Goal: Transaction & Acquisition: Subscribe to service/newsletter

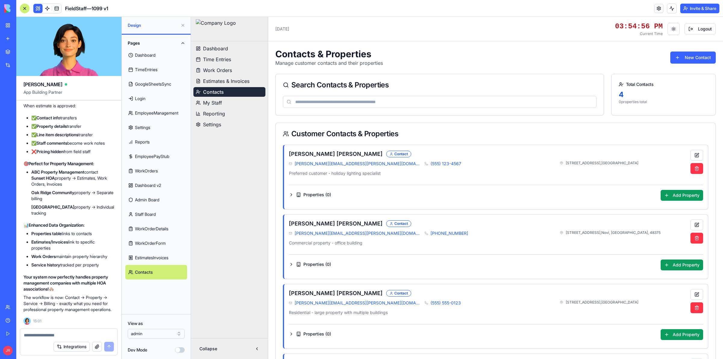
scroll to position [35, 0]
click at [59, 331] on div at bounding box center [68, 333] width 97 height 10
click at [61, 334] on textarea at bounding box center [69, 335] width 90 height 6
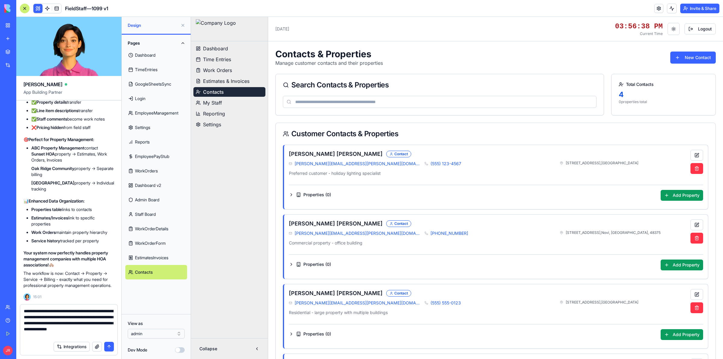
type textarea "**********"
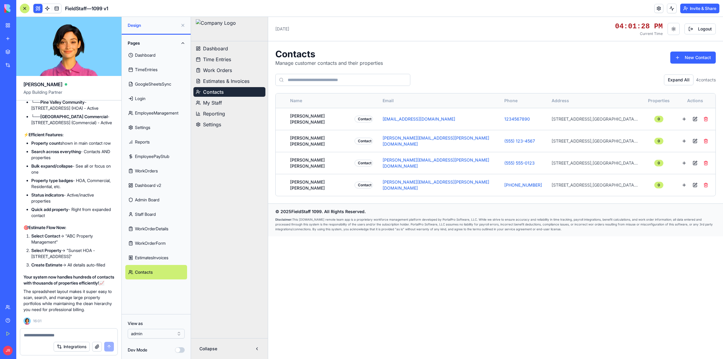
scroll to position [166693, 0]
click at [247, 79] on span "Estimates & Invoices" at bounding box center [226, 80] width 46 height 7
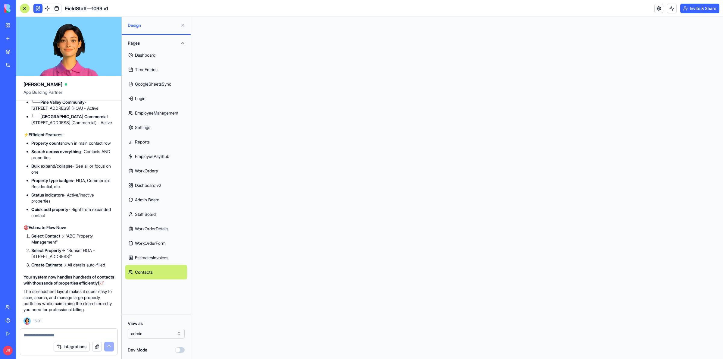
scroll to position [0, 0]
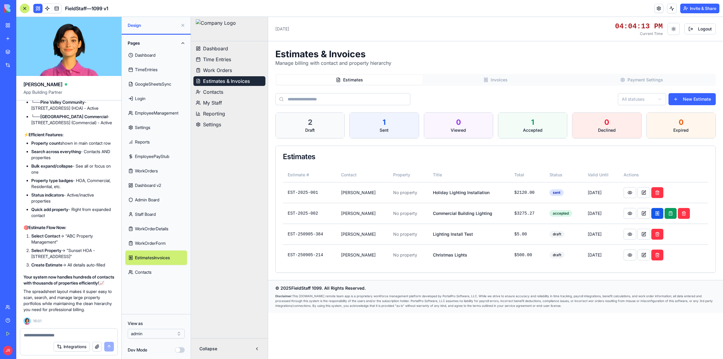
click at [225, 92] on button "Contacts" at bounding box center [229, 92] width 72 height 10
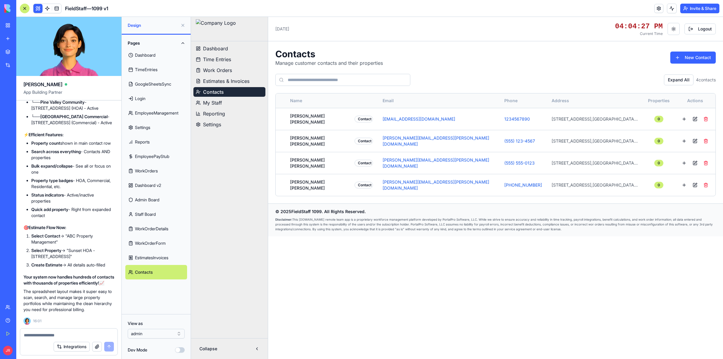
click at [77, 335] on textarea at bounding box center [69, 335] width 90 height 6
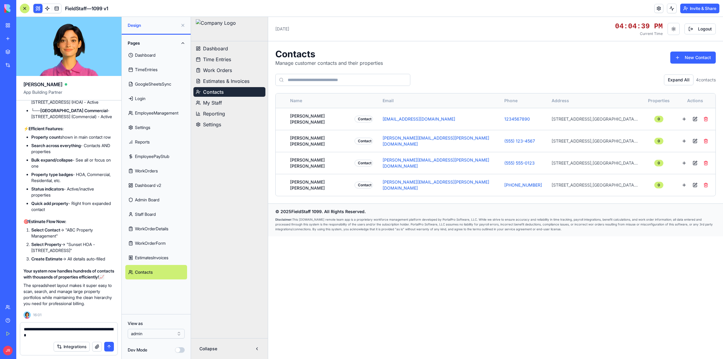
type textarea "**********"
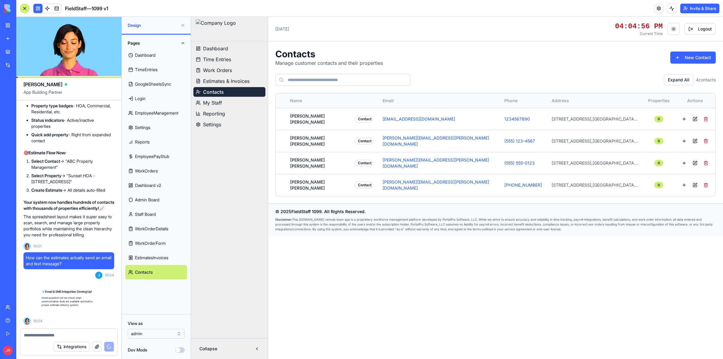
scroll to position [166768, 0]
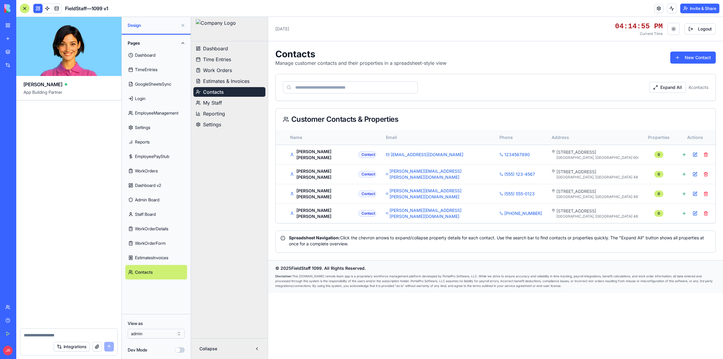
scroll to position [167380, 0]
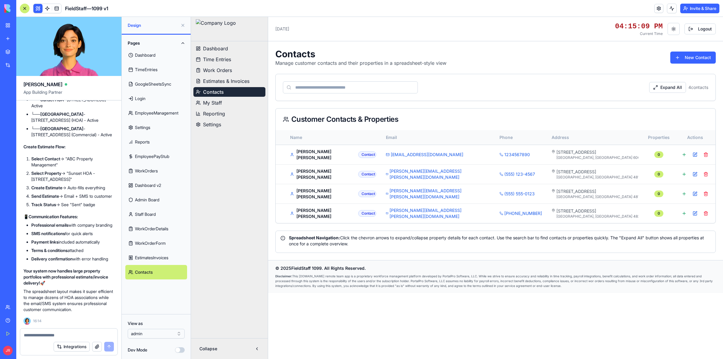
click at [247, 81] on span "Estimates & Invoices" at bounding box center [226, 80] width 46 height 7
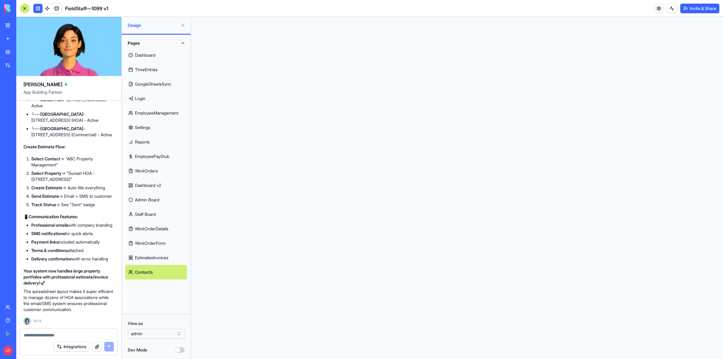
scroll to position [0, 0]
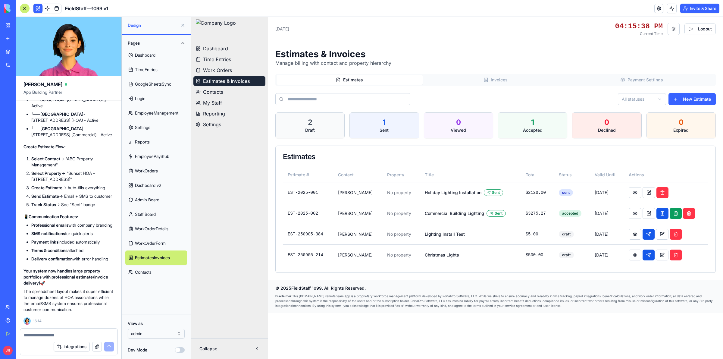
scroll to position [35, 0]
drag, startPoint x: 191, startPoint y: 17, endPoint x: 633, endPoint y: 234, distance: 492.0
click at [633, 234] on button at bounding box center [635, 234] width 13 height 11
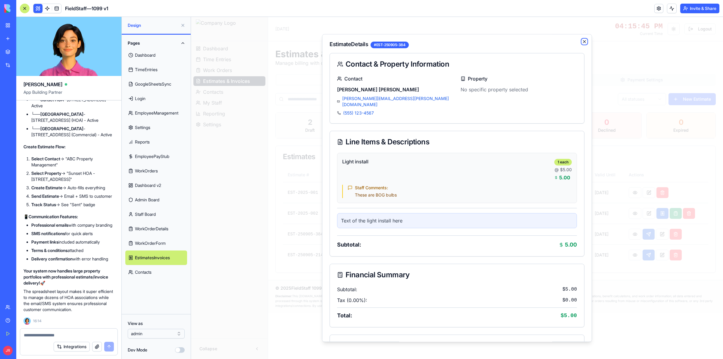
click at [582, 41] on icon "button" at bounding box center [584, 41] width 5 height 5
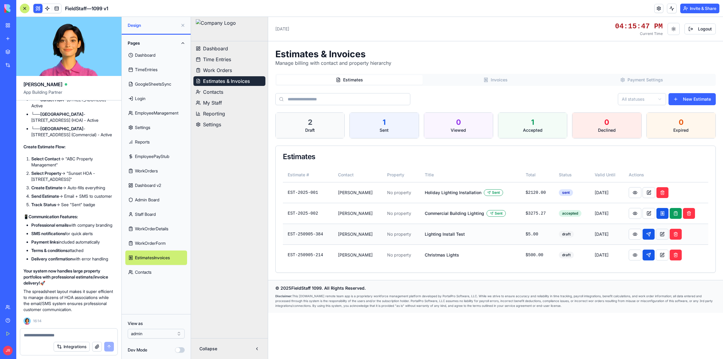
click at [663, 235] on button at bounding box center [662, 234] width 13 height 11
click at [661, 231] on button at bounding box center [662, 234] width 13 height 11
click at [635, 234] on button at bounding box center [635, 234] width 13 height 11
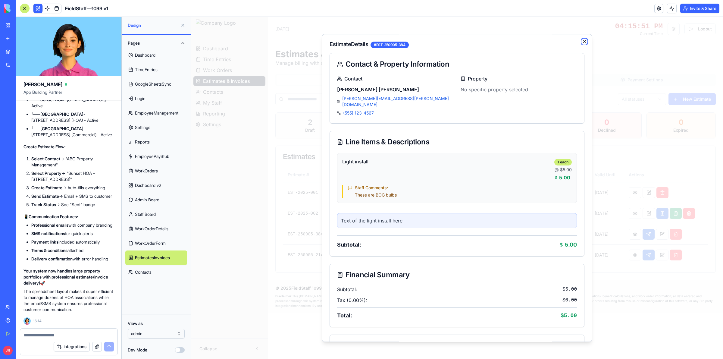
click at [582, 42] on icon "button" at bounding box center [584, 41] width 5 height 5
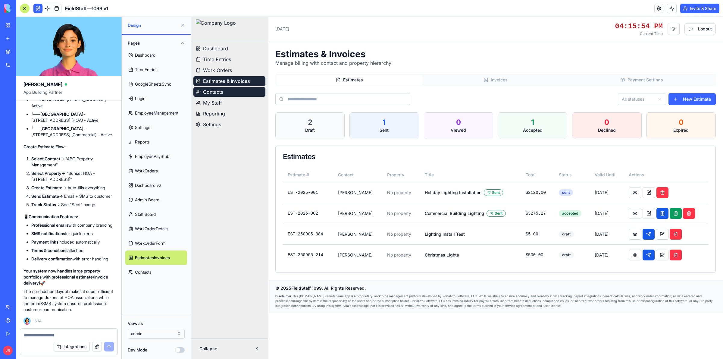
click at [220, 90] on span "Contacts" at bounding box center [213, 91] width 20 height 7
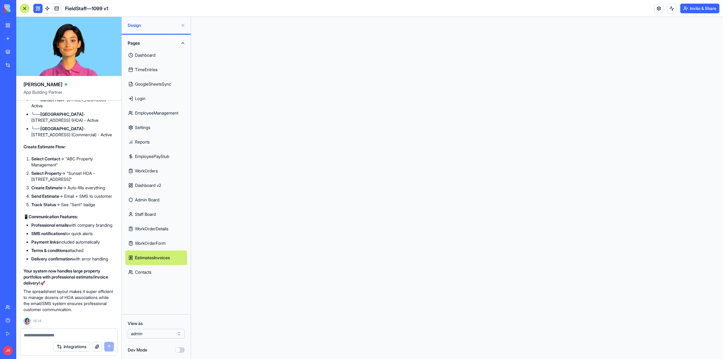
scroll to position [0, 0]
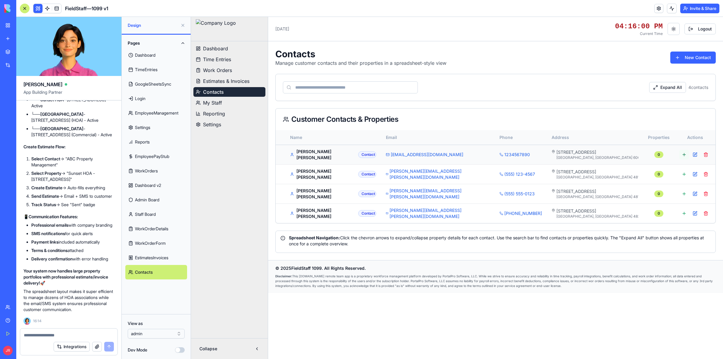
click at [685, 154] on button at bounding box center [684, 155] width 10 height 10
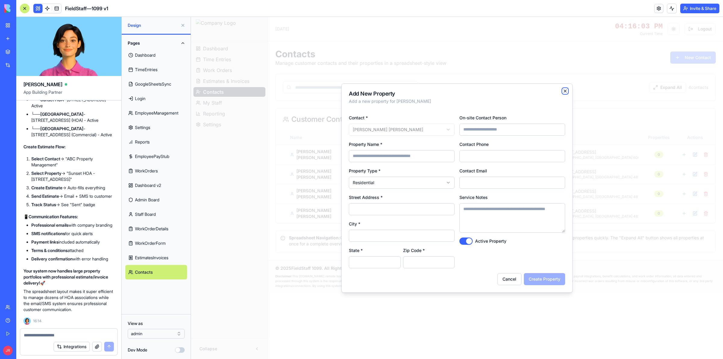
click at [563, 89] on icon "button" at bounding box center [565, 91] width 5 height 5
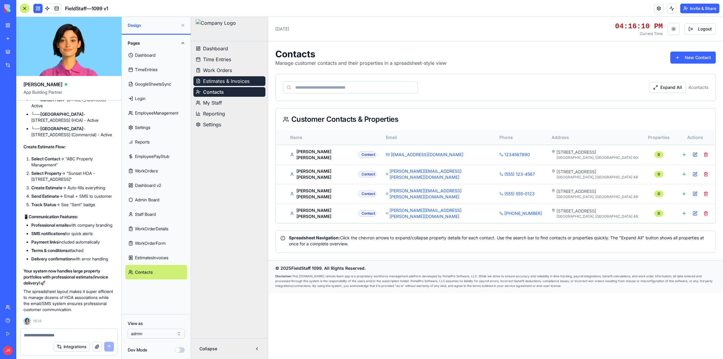
click at [236, 81] on span "Estimates & Invoices" at bounding box center [226, 80] width 46 height 7
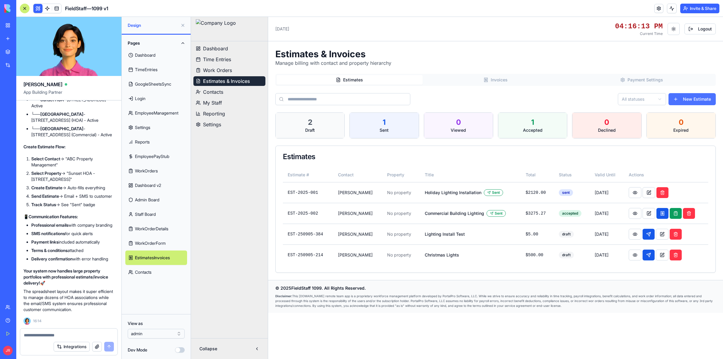
click at [693, 101] on button "New Estimate" at bounding box center [691, 99] width 47 height 12
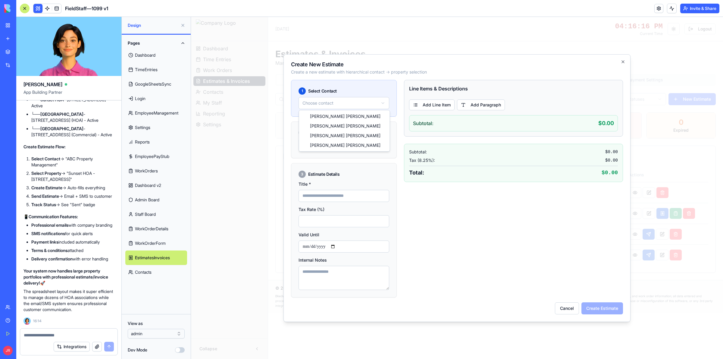
click at [350, 103] on body "Dashboard Time Entries Work Orders Estimates & Invoices Contacts My Staff Repor…" at bounding box center [457, 188] width 532 height 342
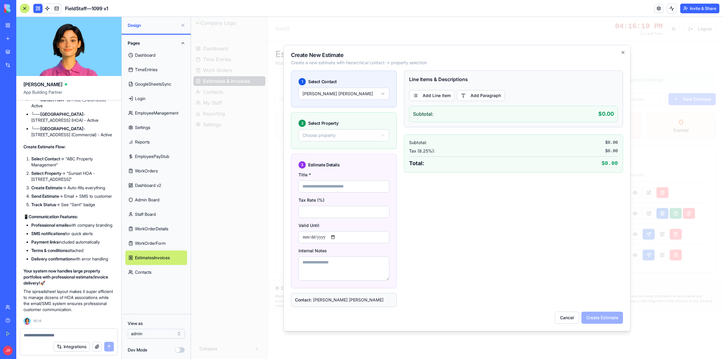
click at [338, 137] on body "Dashboard Time Entries Work Orders Estimates & Invoices Contacts My Staff Repor…" at bounding box center [457, 188] width 532 height 342
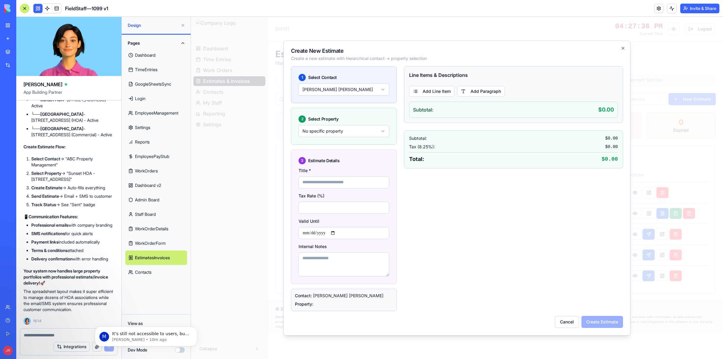
scroll to position [167380, 0]
click at [55, 336] on textarea at bounding box center [69, 335] width 90 height 6
click at [151, 335] on p "It’s still not accessible to users, but once we start rolling it out as a beta …" at bounding box center [151, 334] width 78 height 6
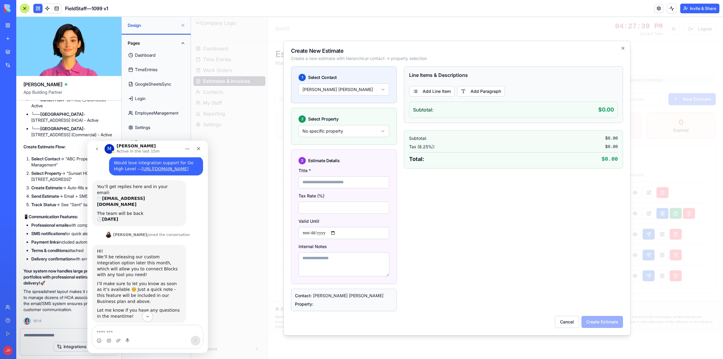
scroll to position [94, 0]
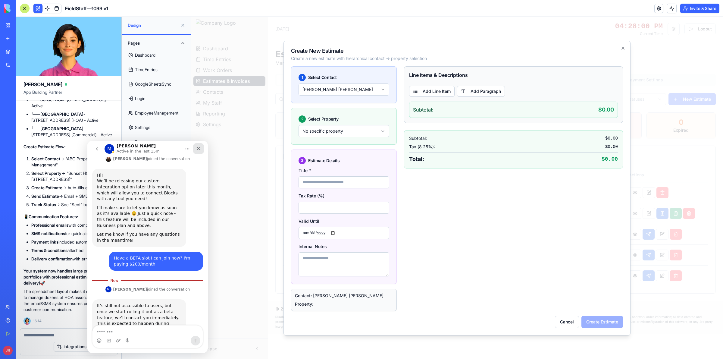
click at [200, 147] on icon "Close" at bounding box center [198, 148] width 5 height 5
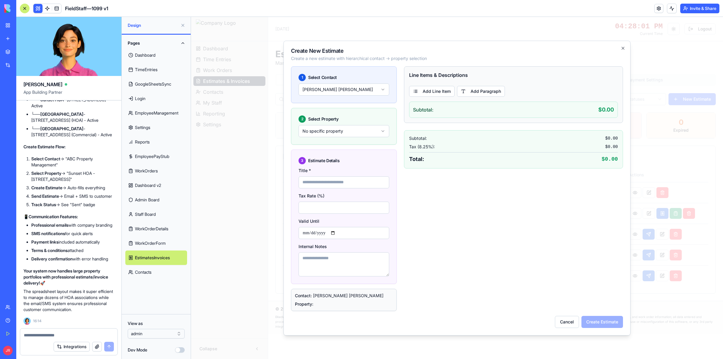
click at [38, 332] on textarea at bounding box center [69, 335] width 90 height 6
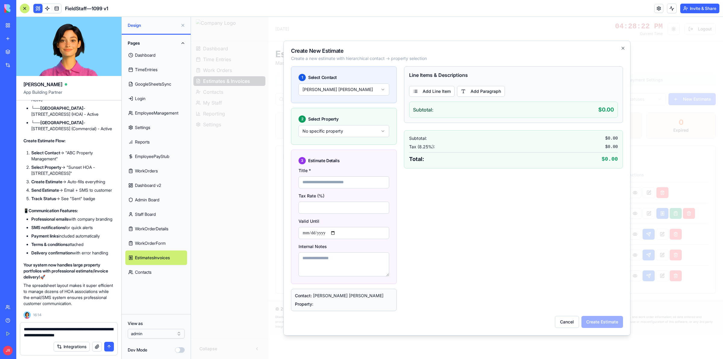
type textarea "**********"
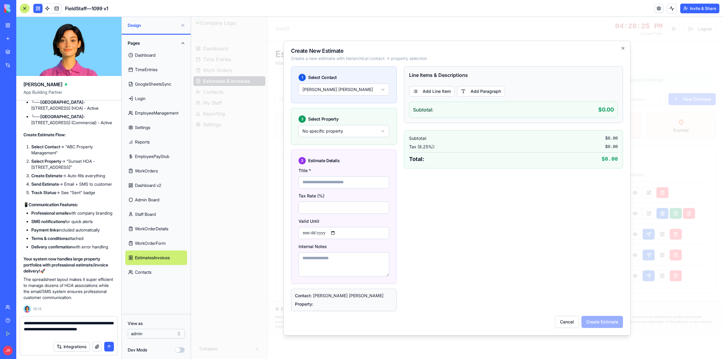
scroll to position [1, 0]
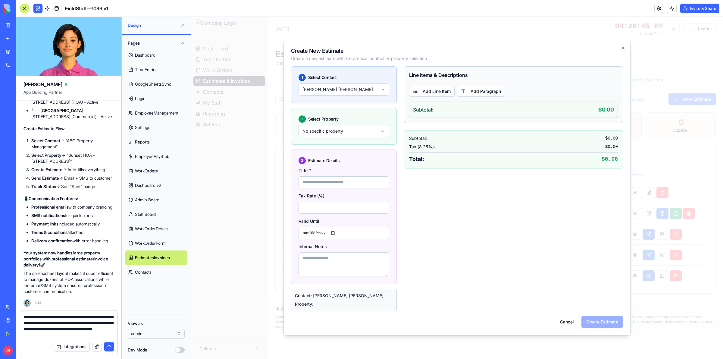
type textarea "**********"
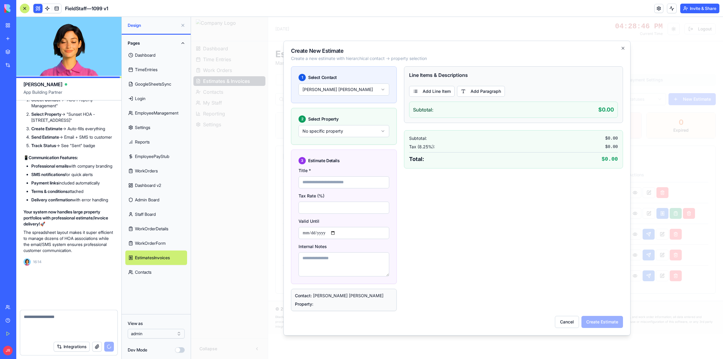
scroll to position [167427, 0]
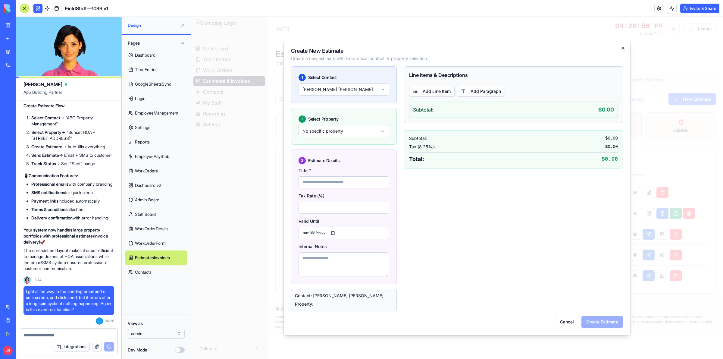
click at [622, 49] on icon "button" at bounding box center [623, 48] width 2 height 2
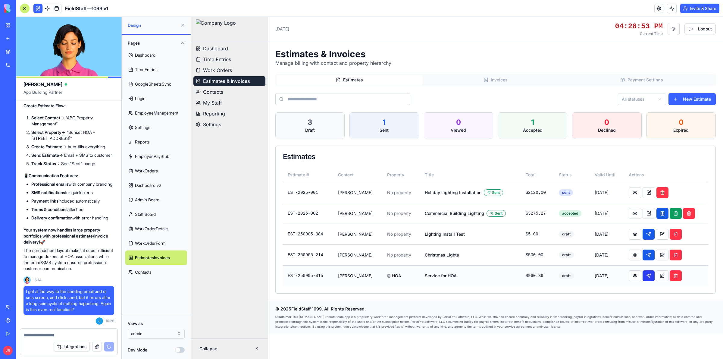
click at [647, 279] on button at bounding box center [649, 275] width 12 height 11
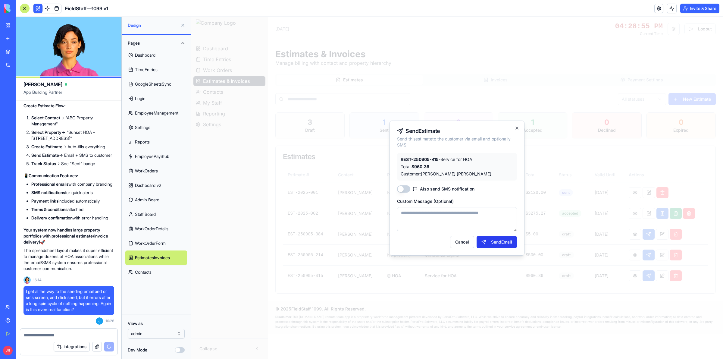
click at [500, 242] on button "Send Email" at bounding box center [497, 242] width 40 height 12
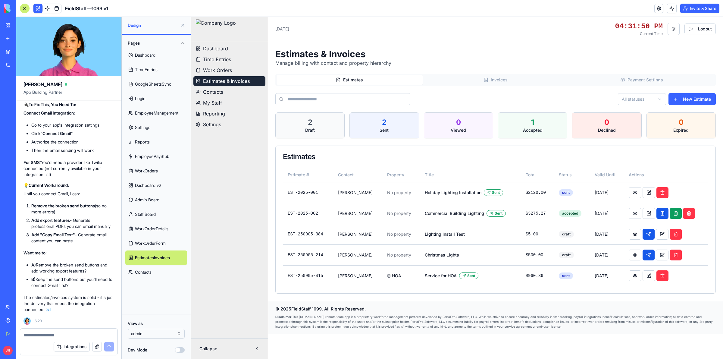
scroll to position [167712, 0]
click at [22, 67] on div "Integrations" at bounding box center [18, 65] width 8 height 6
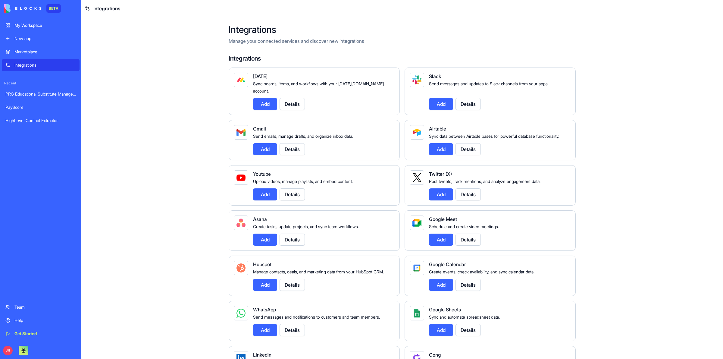
click at [293, 149] on button "Details" at bounding box center [292, 149] width 25 height 12
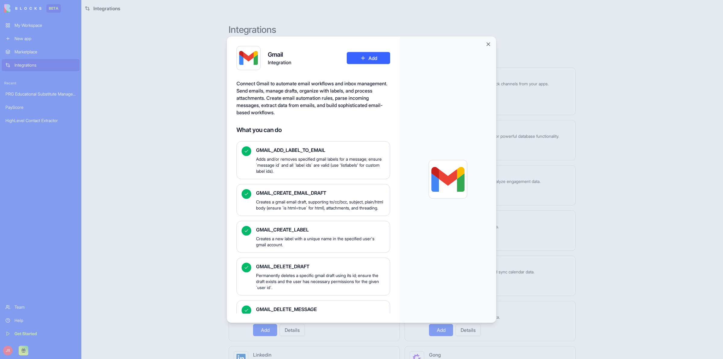
click at [379, 58] on button "Add" at bounding box center [368, 58] width 43 height 12
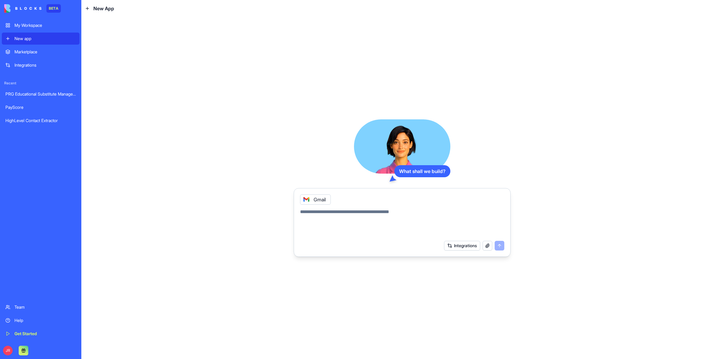
click at [39, 26] on div "My Workspace" at bounding box center [44, 25] width 61 height 6
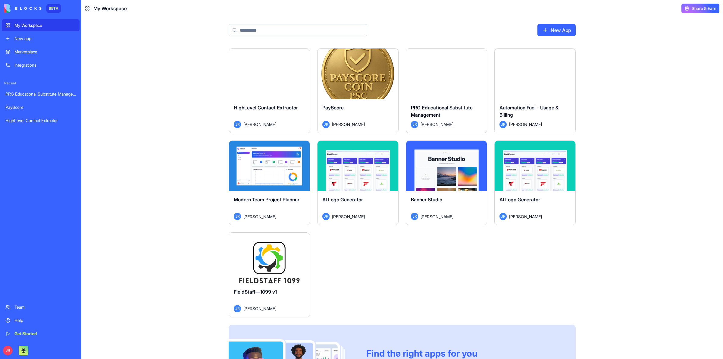
click at [270, 260] on button "Launch" at bounding box center [269, 258] width 45 height 12
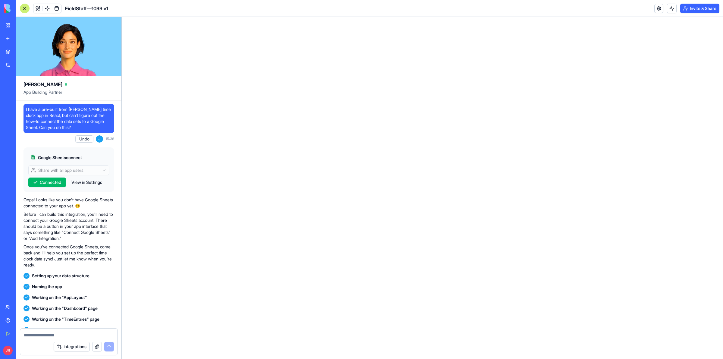
click at [78, 347] on button "Integrations" at bounding box center [72, 347] width 36 height 10
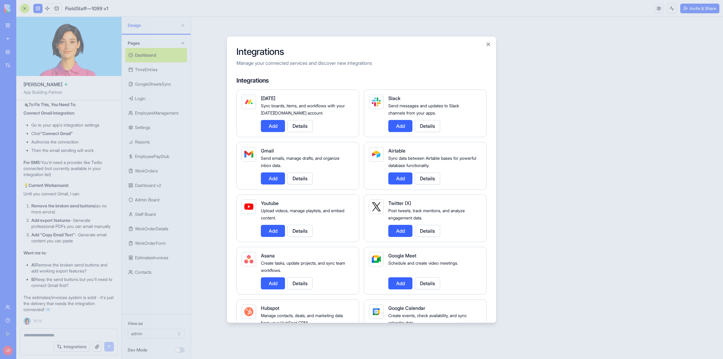
click at [270, 177] on button "Add" at bounding box center [273, 178] width 24 height 12
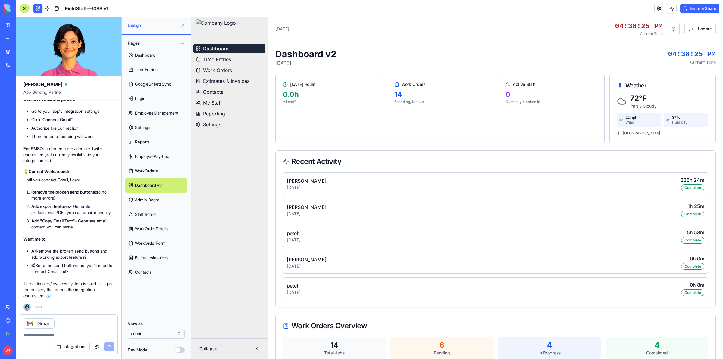
click at [70, 332] on textarea at bounding box center [69, 335] width 90 height 6
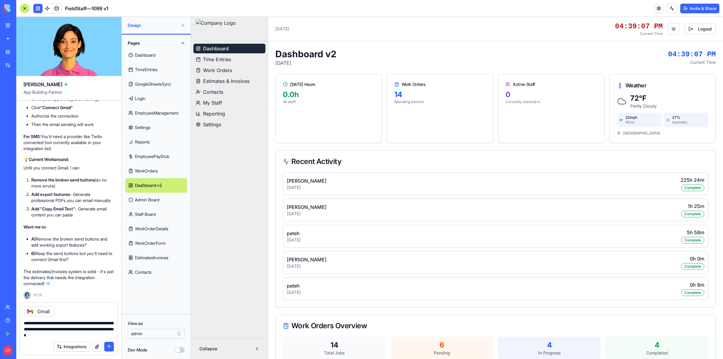
type textarea "**********"
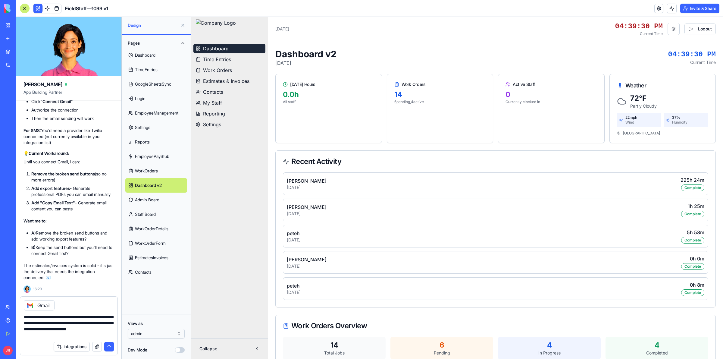
type textarea "**********"
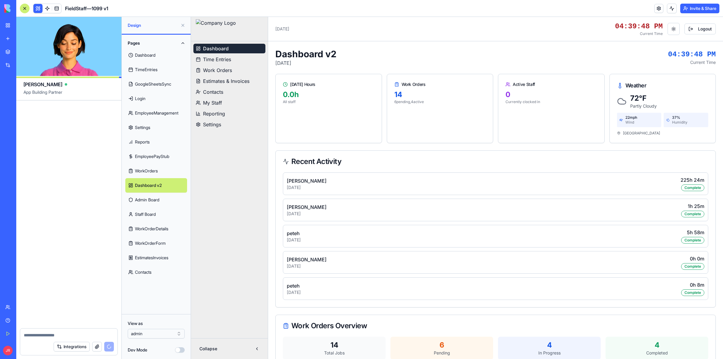
scroll to position [168130, 0]
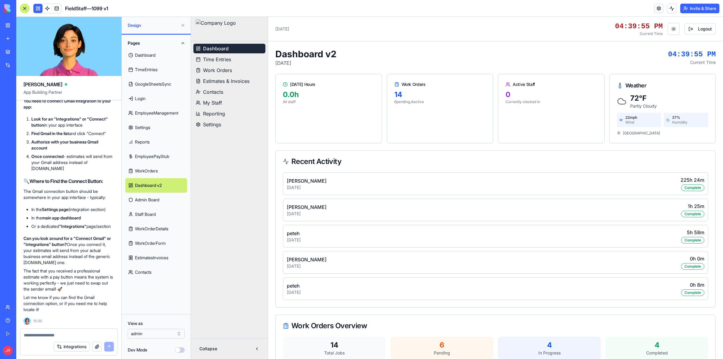
click at [72, 342] on button "Integrations" at bounding box center [72, 347] width 36 height 10
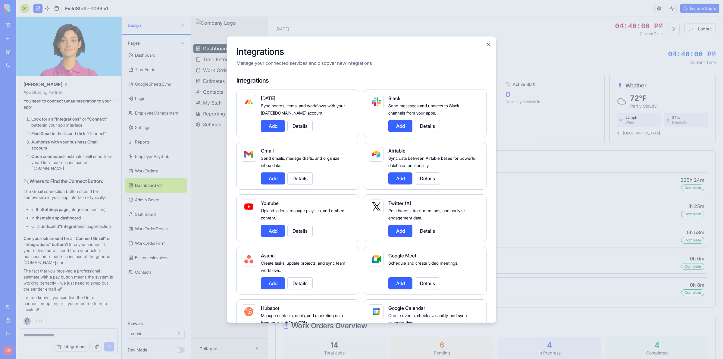
click at [269, 176] on button "Add" at bounding box center [273, 178] width 24 height 12
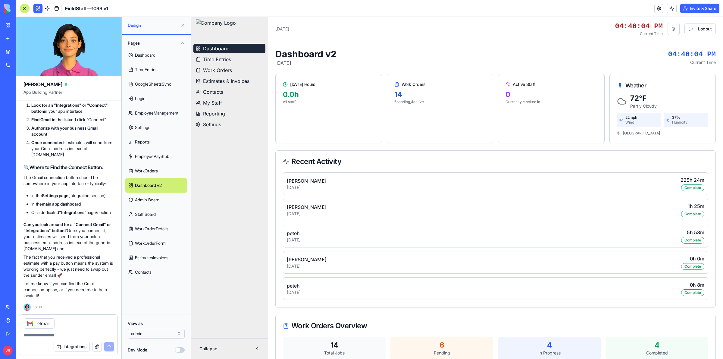
click at [67, 333] on textarea at bounding box center [69, 335] width 90 height 6
click at [52, 335] on textarea at bounding box center [69, 335] width 90 height 6
type textarea "*"
click at [110, 342] on button "submit" at bounding box center [109, 347] width 10 height 10
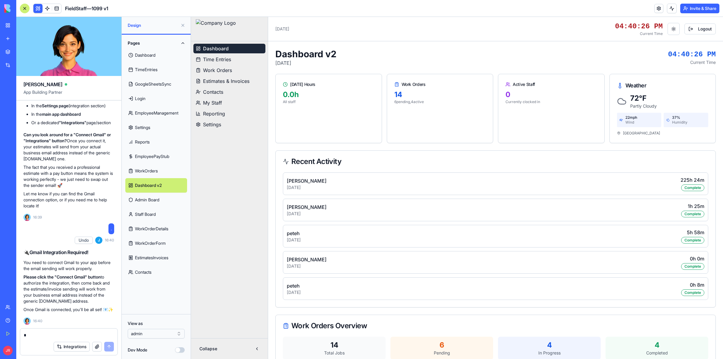
scroll to position [168240, 0]
click at [656, 6] on link at bounding box center [658, 8] width 9 height 9
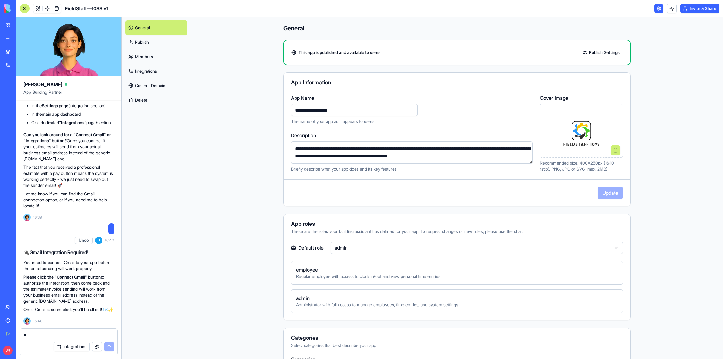
click at [149, 72] on link "Integrations" at bounding box center [156, 71] width 62 height 14
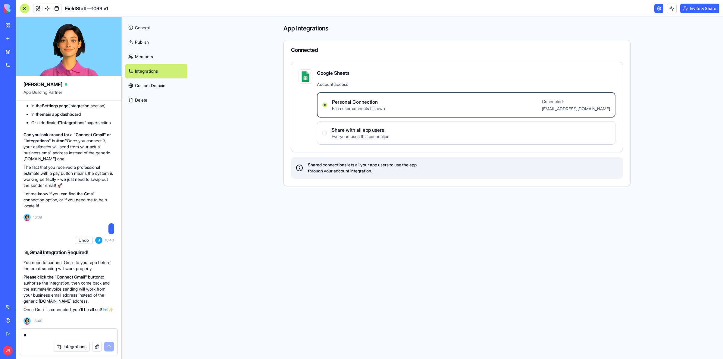
click at [149, 72] on link "Integrations" at bounding box center [156, 71] width 62 height 14
click at [76, 336] on textarea "*" at bounding box center [69, 335] width 90 height 6
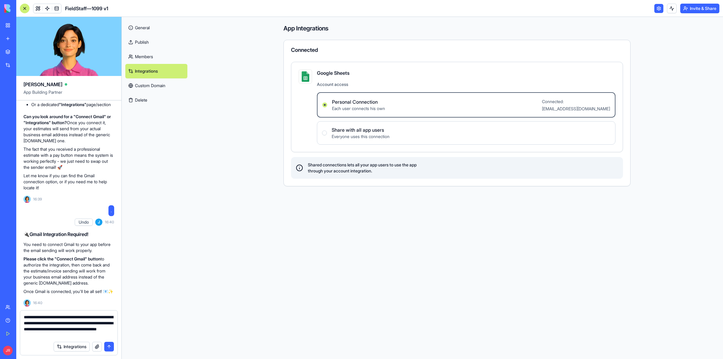
type textarea "**********"
click at [105, 347] on button "submit" at bounding box center [109, 347] width 10 height 10
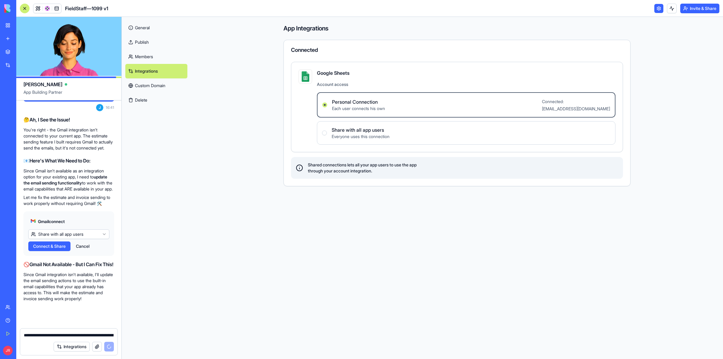
scroll to position [168519, 0]
click at [26, 324] on link "Help" at bounding box center [14, 320] width 24 height 12
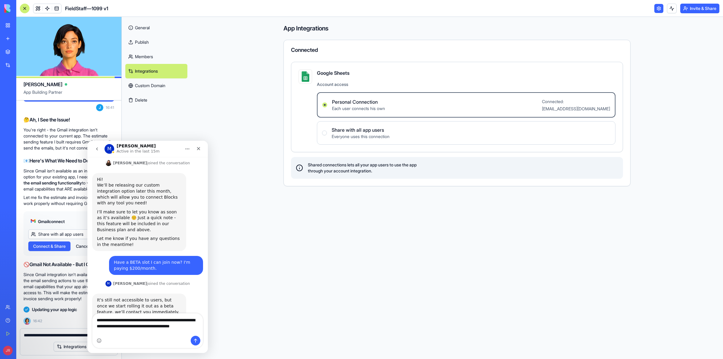
scroll to position [97, 0]
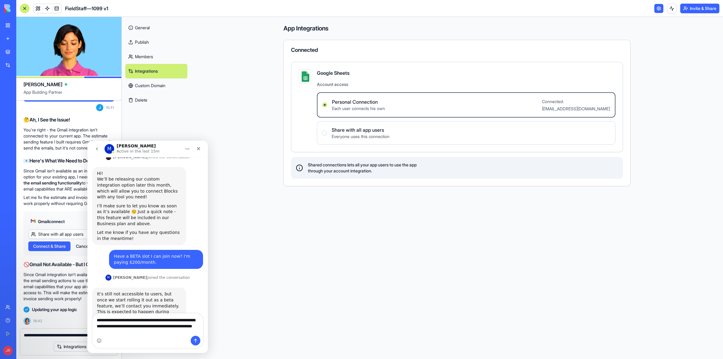
type textarea "**********"
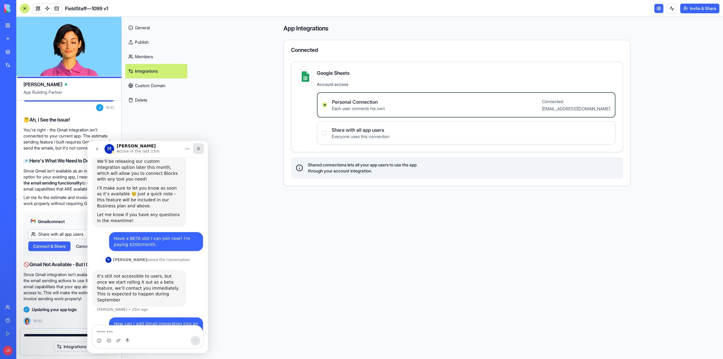
click at [200, 148] on icon "Close" at bounding box center [198, 148] width 5 height 5
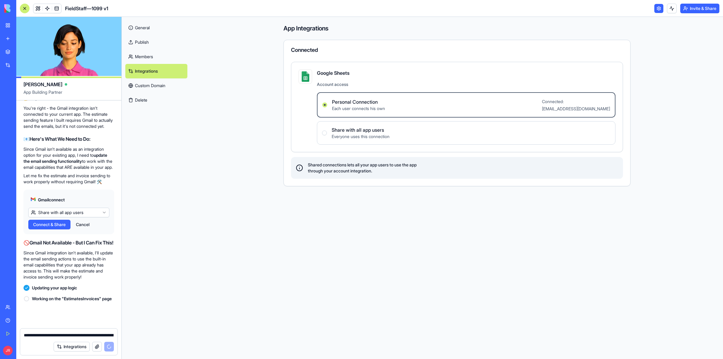
scroll to position [168547, 0]
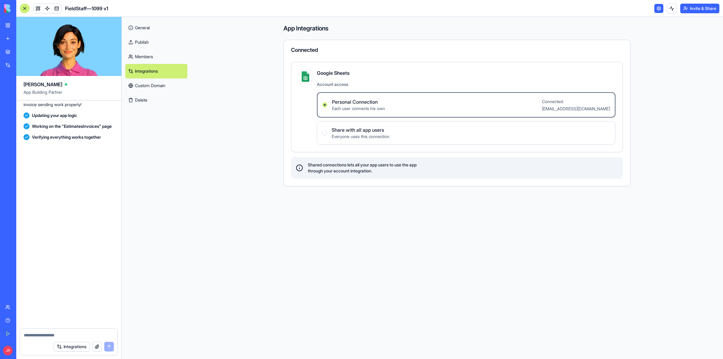
scroll to position [168737, 0]
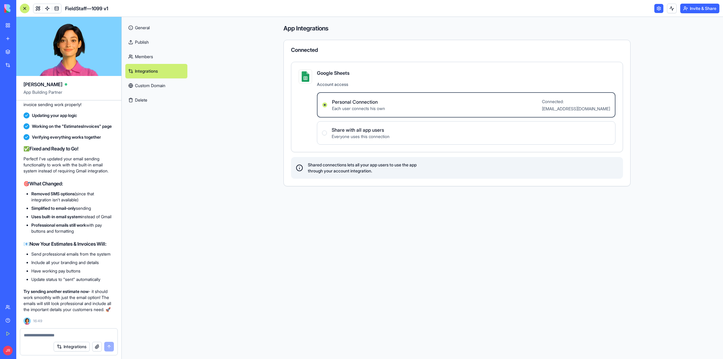
click at [68, 346] on button "Integrations" at bounding box center [72, 347] width 36 height 10
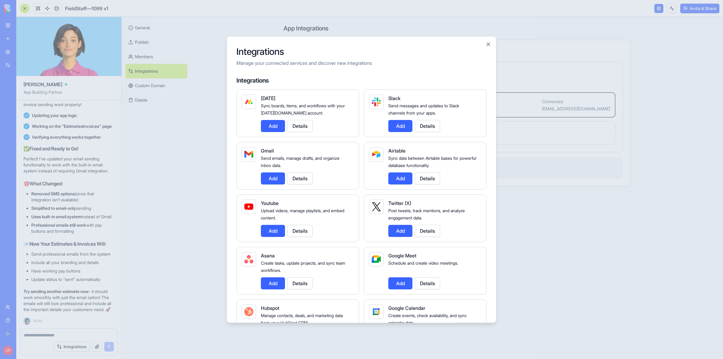
click at [299, 177] on button "Details" at bounding box center [299, 178] width 25 height 12
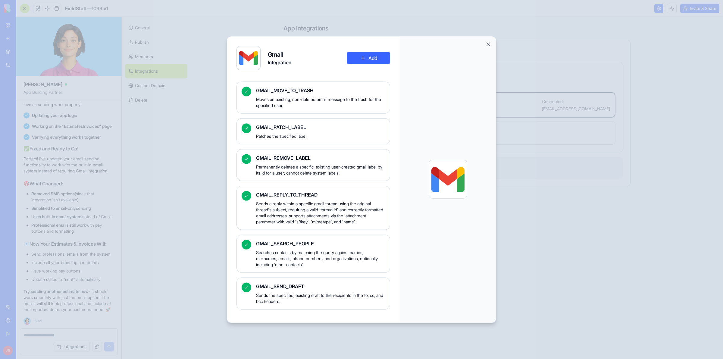
scroll to position [767, 0]
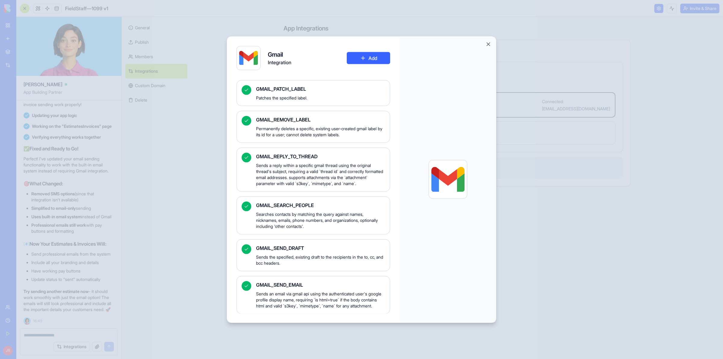
click at [368, 61] on button "Add" at bounding box center [368, 58] width 43 height 12
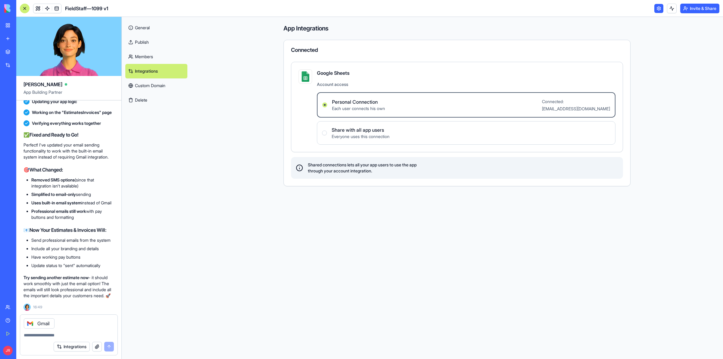
click at [71, 333] on textarea at bounding box center [69, 335] width 90 height 6
click at [36, 8] on link at bounding box center [37, 8] width 9 height 9
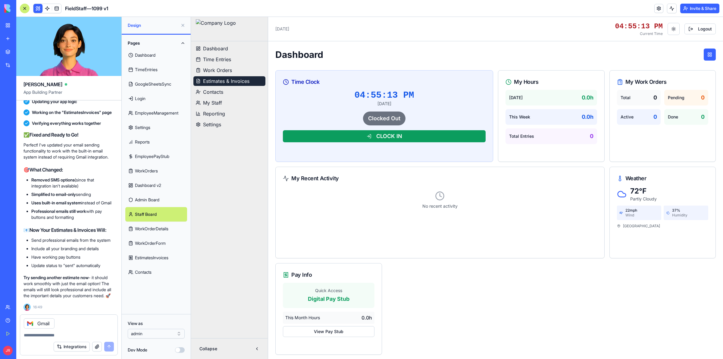
click at [219, 82] on span "Estimates & Invoices" at bounding box center [226, 80] width 46 height 7
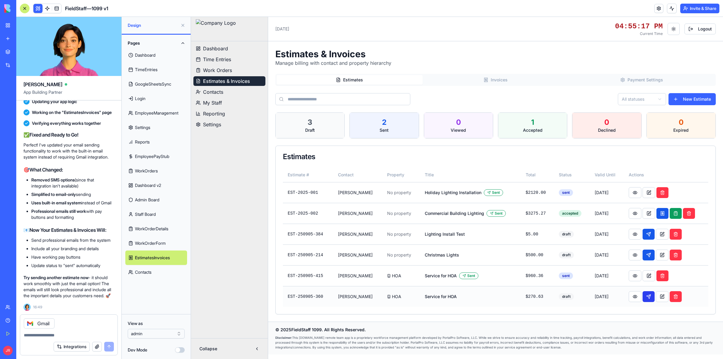
click at [649, 299] on button at bounding box center [649, 296] width 12 height 11
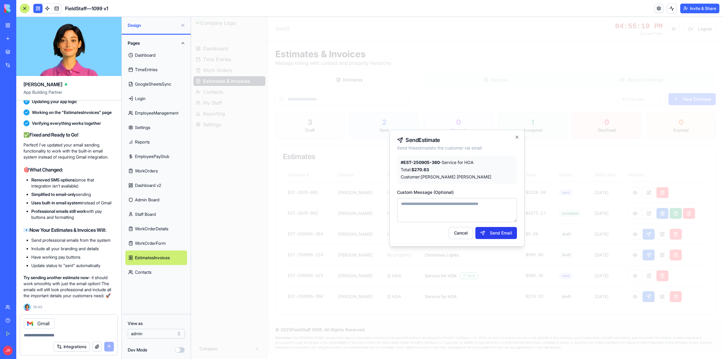
click at [508, 233] on button "Send Email" at bounding box center [496, 233] width 42 height 12
click at [466, 233] on button "Cancel" at bounding box center [463, 233] width 24 height 12
